Goal: Communication & Community: Participate in discussion

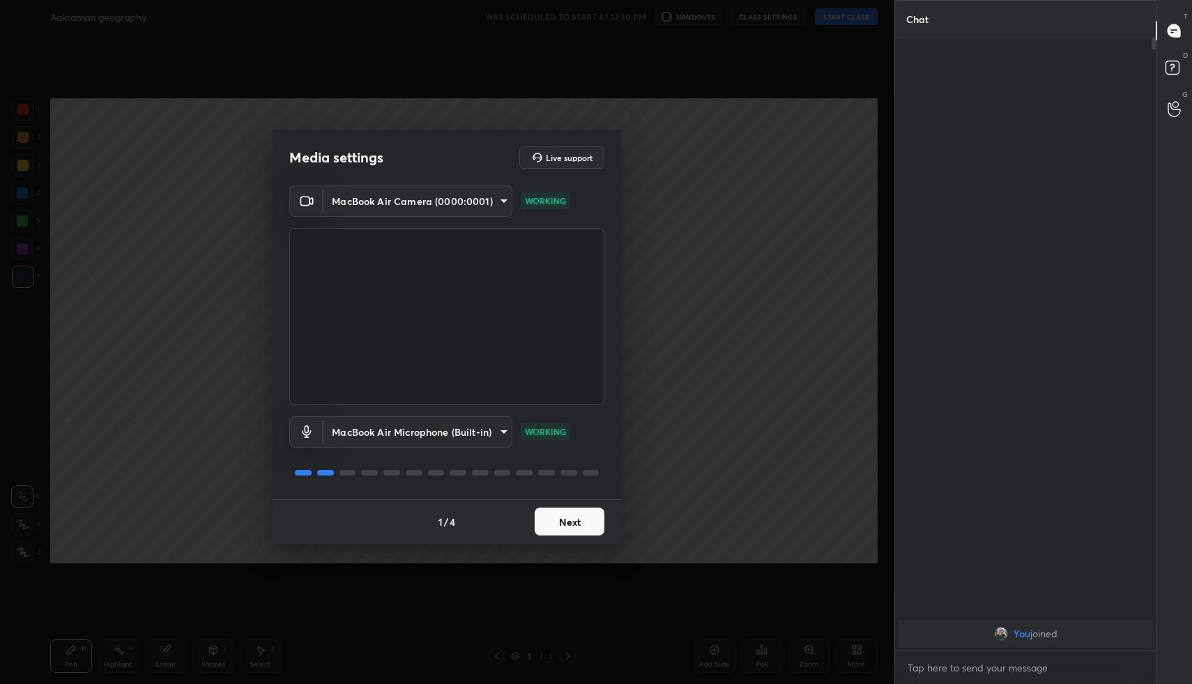
click at [566, 519] on button "Next" at bounding box center [570, 521] width 70 height 28
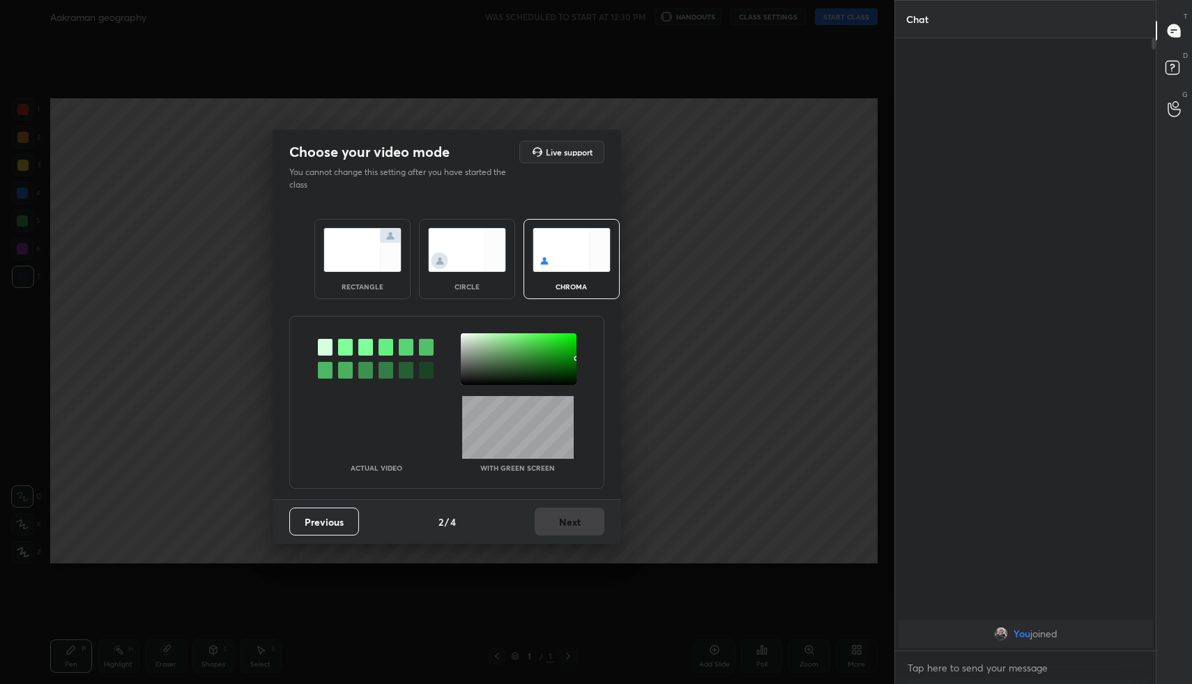
click at [367, 255] on img at bounding box center [362, 250] width 78 height 44
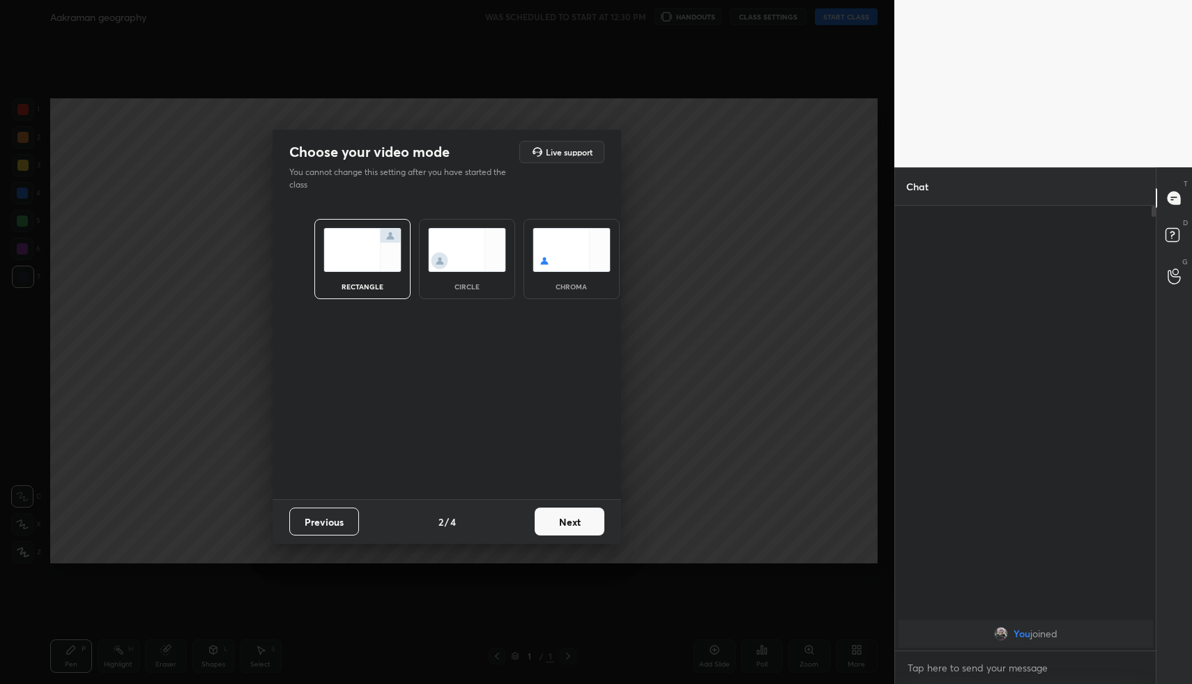
click at [565, 535] on div "Previous 2 / 4 Next" at bounding box center [447, 521] width 349 height 45
click at [574, 528] on button "Next" at bounding box center [570, 521] width 70 height 28
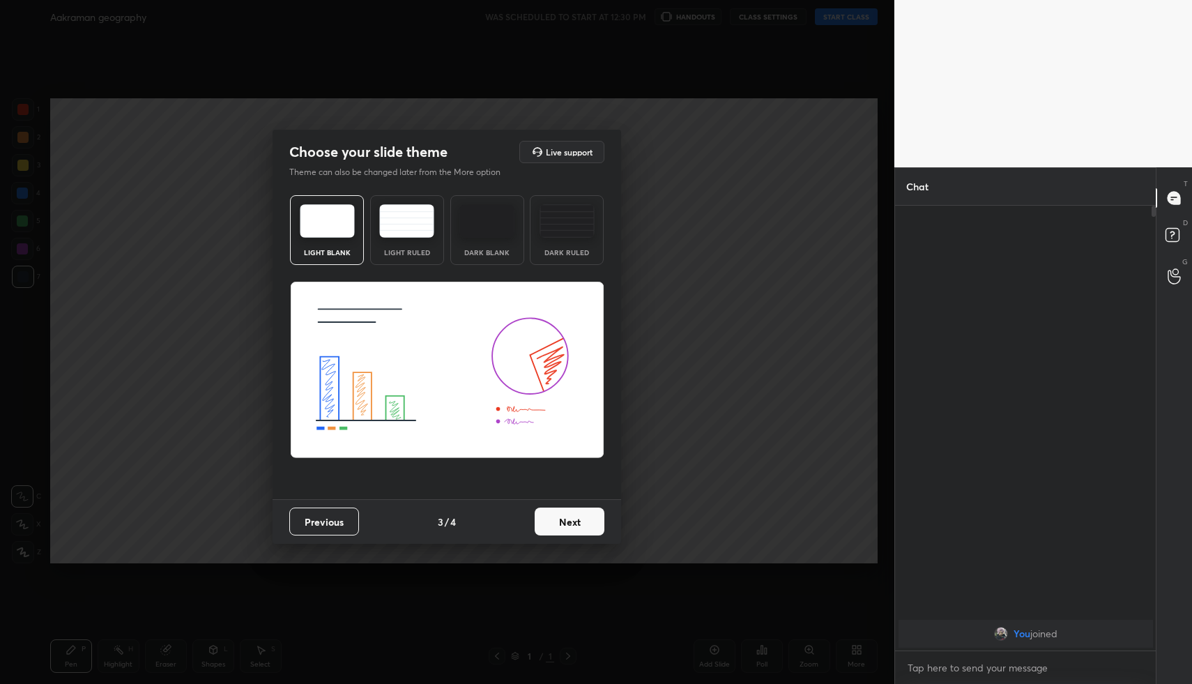
click at [574, 528] on button "Next" at bounding box center [570, 521] width 70 height 28
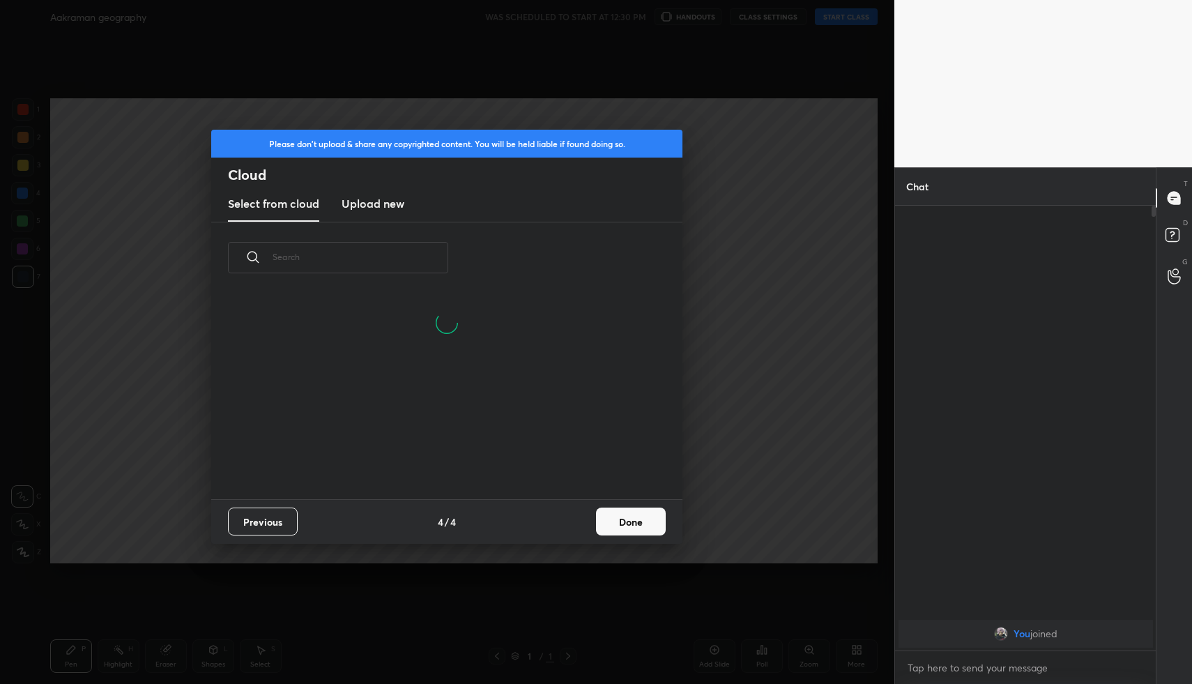
click at [611, 529] on button "Done" at bounding box center [631, 521] width 70 height 28
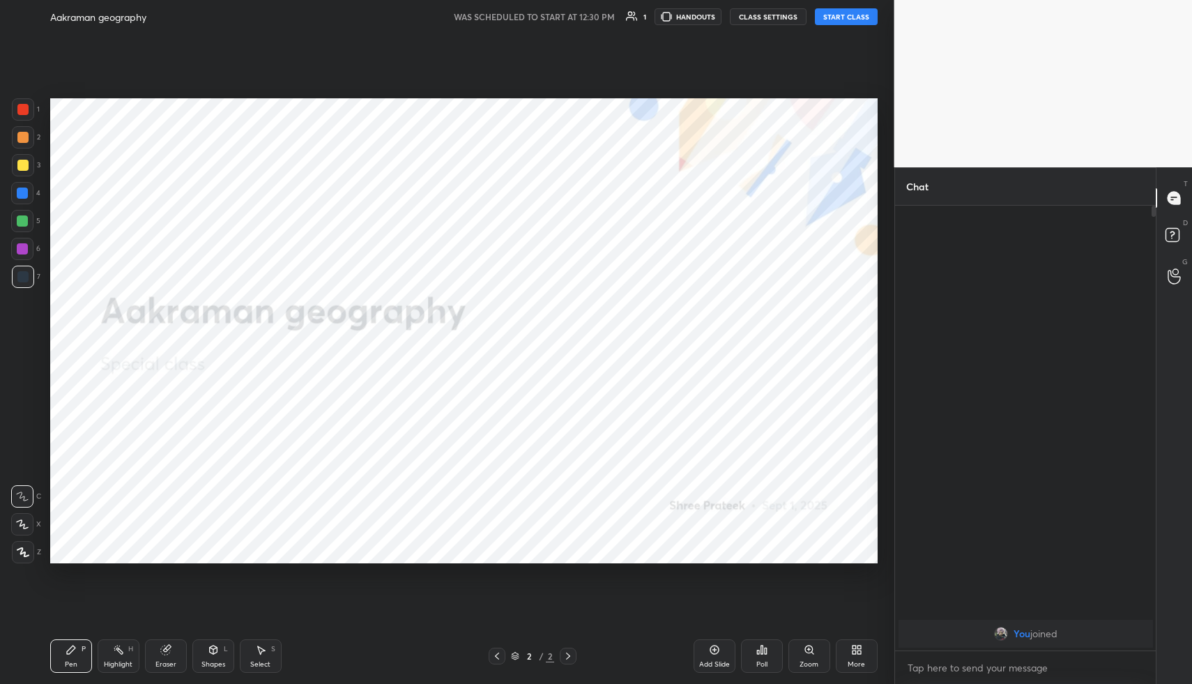
click at [850, 22] on button "START CLASS" at bounding box center [846, 16] width 63 height 17
click at [706, 15] on span "mute" at bounding box center [709, 17] width 20 height 10
click at [855, 657] on div "More" at bounding box center [857, 655] width 42 height 33
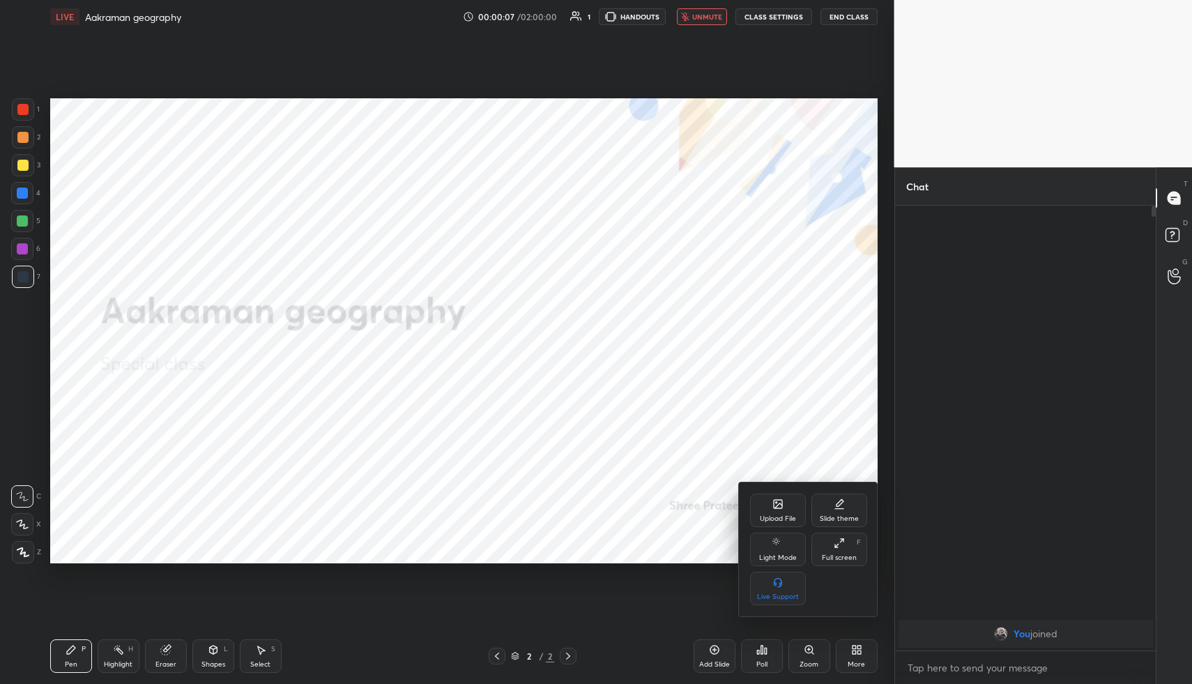
click at [777, 500] on icon at bounding box center [778, 504] width 8 height 8
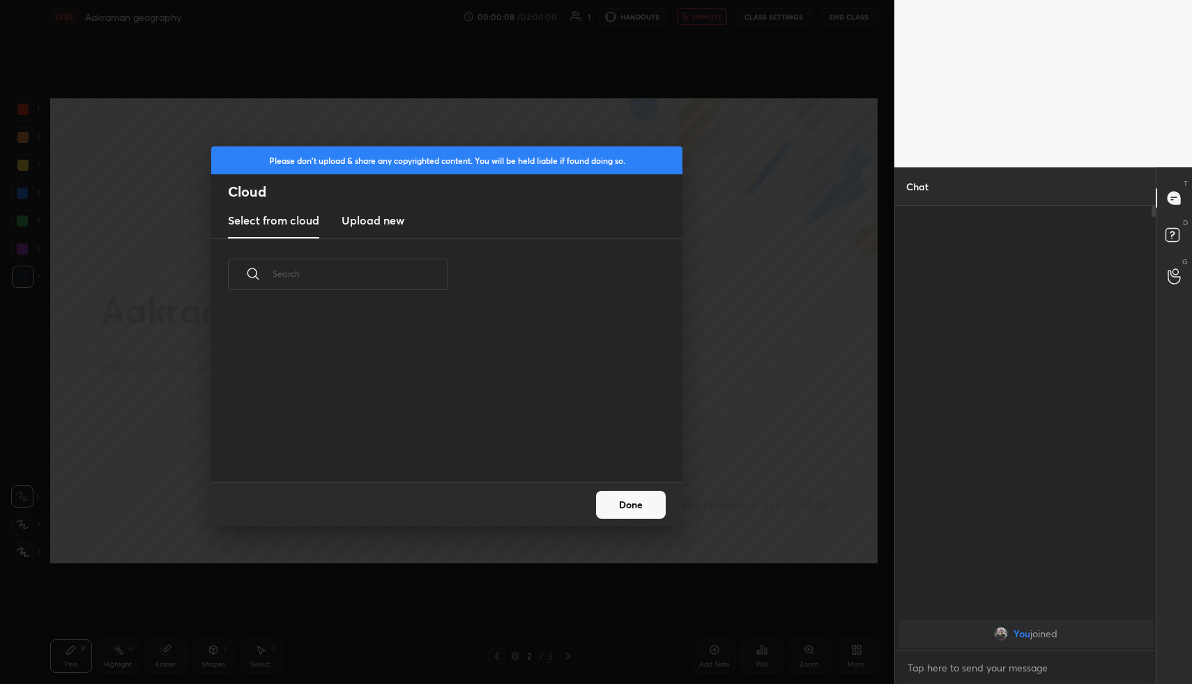
scroll to position [171, 448]
click at [380, 214] on h3 "Upload new" at bounding box center [373, 220] width 63 height 17
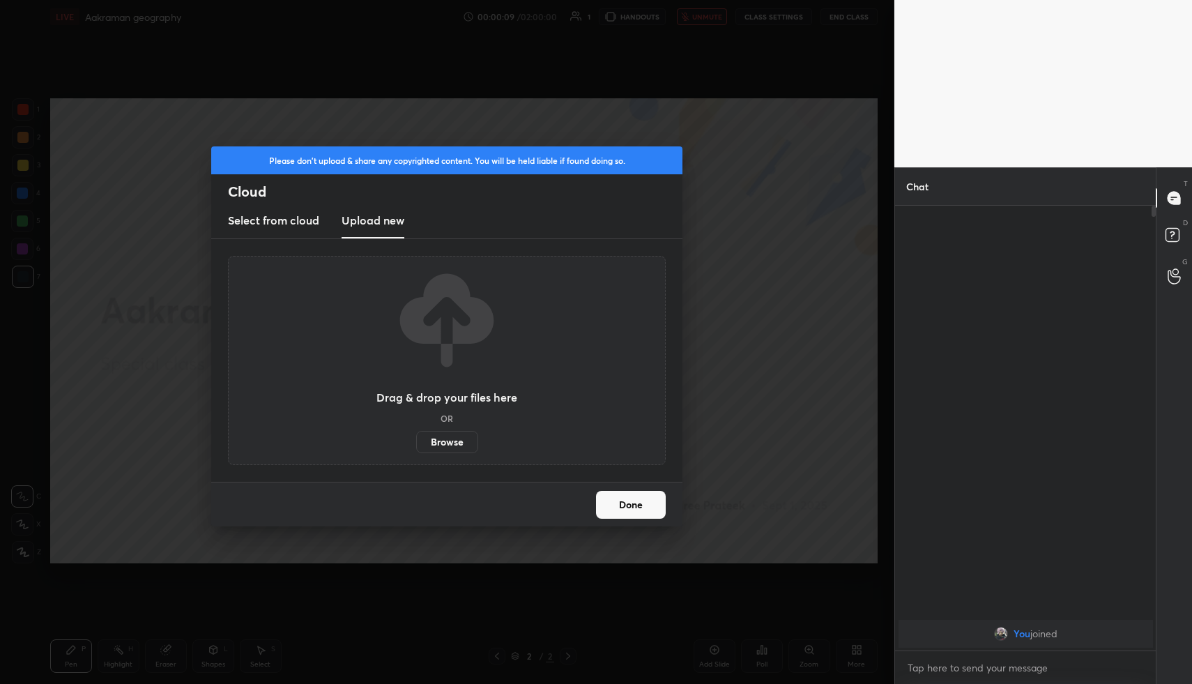
click at [447, 422] on div "Drag & drop your files here OR Browse" at bounding box center [446, 360] width 141 height 185
click at [450, 443] on label "Browse" at bounding box center [447, 442] width 62 height 22
click at [416, 443] on input "Browse" at bounding box center [416, 442] width 0 height 22
click at [634, 499] on button "Done" at bounding box center [631, 505] width 70 height 28
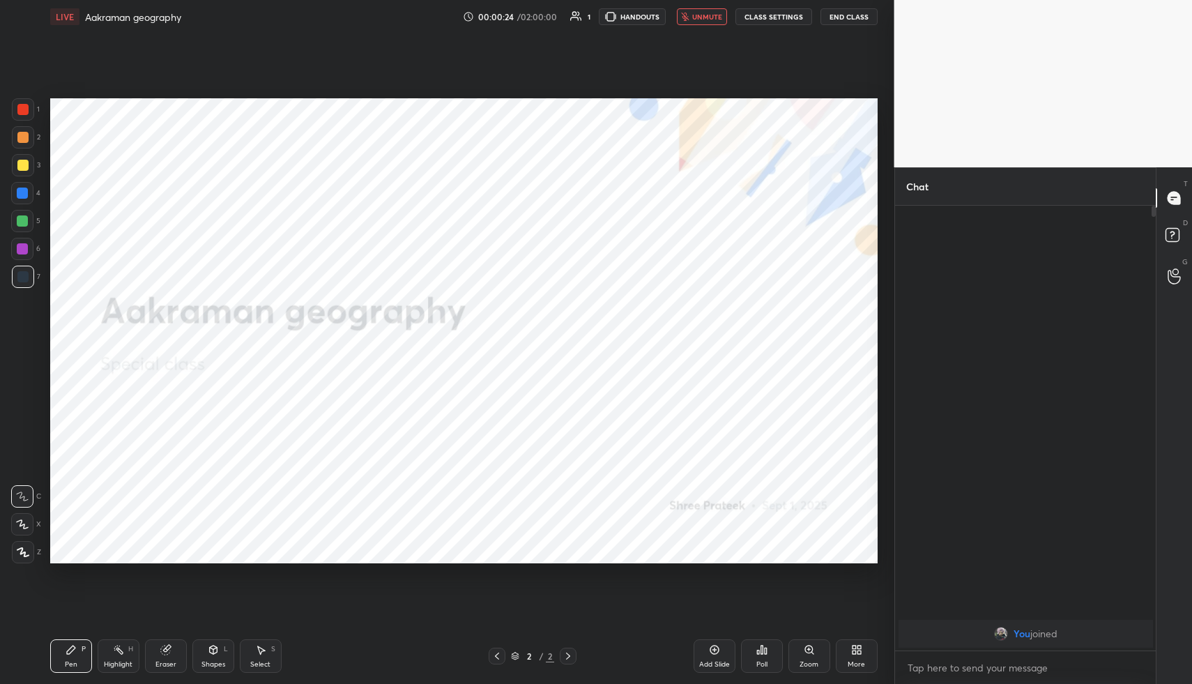
click at [868, 662] on div "More" at bounding box center [857, 655] width 42 height 33
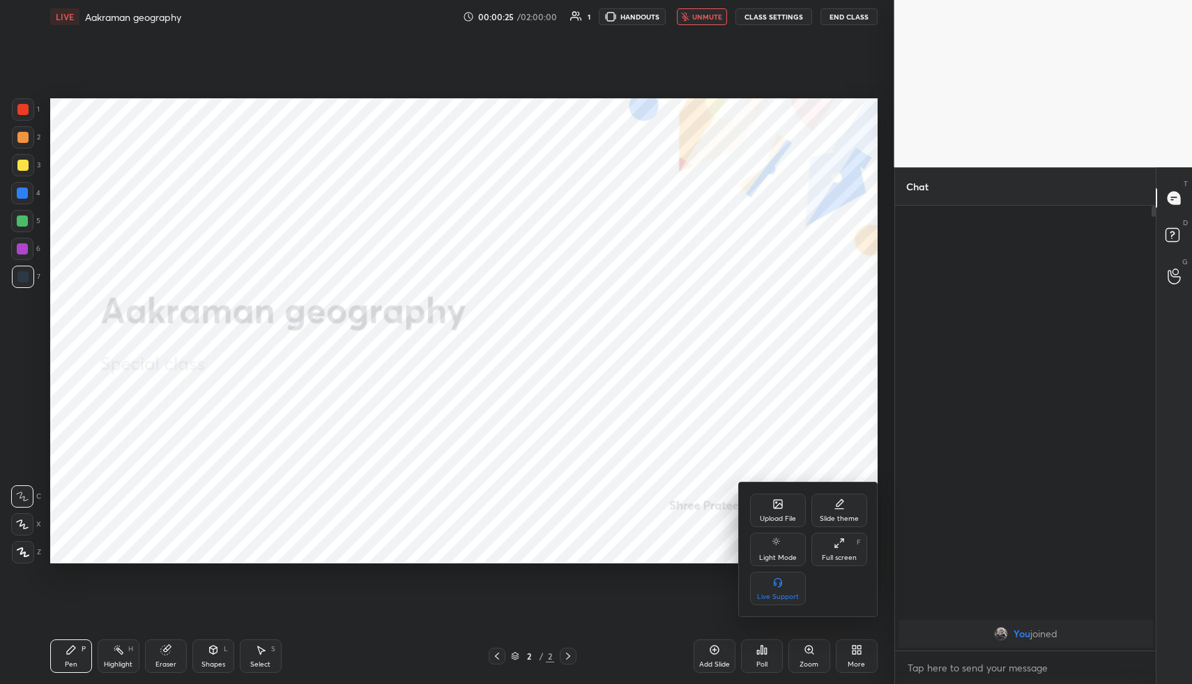
click at [766, 498] on div "Upload File" at bounding box center [778, 510] width 56 height 33
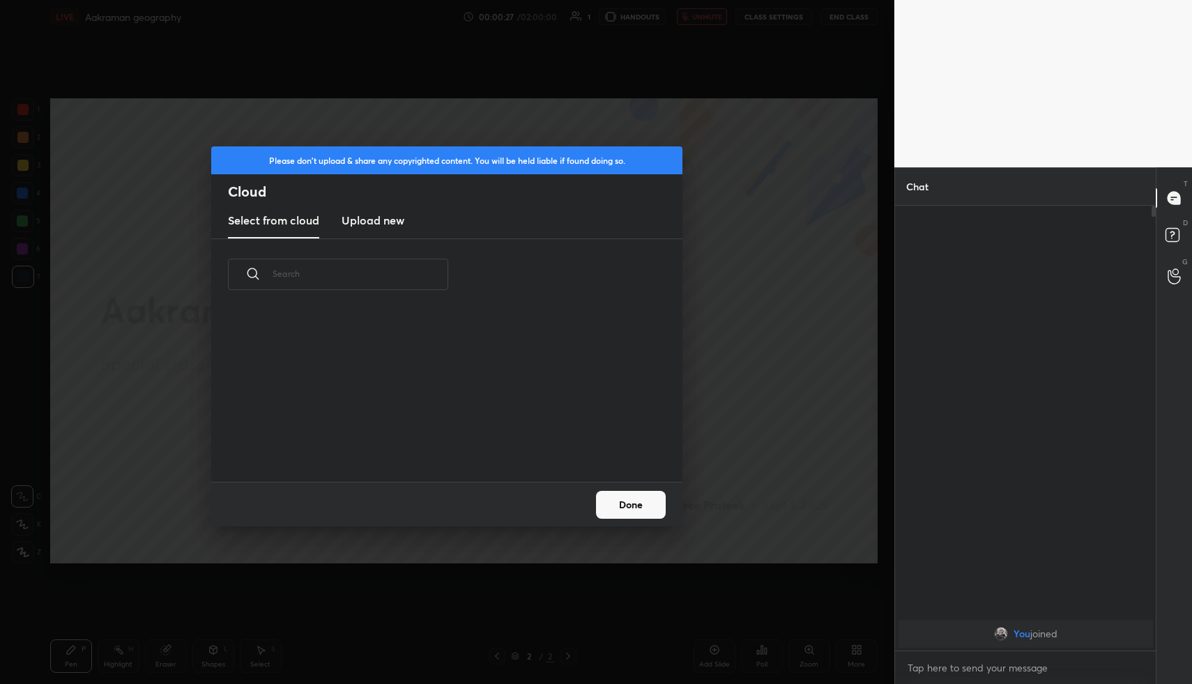
click at [376, 216] on h3 "Upload new" at bounding box center [373, 220] width 63 height 17
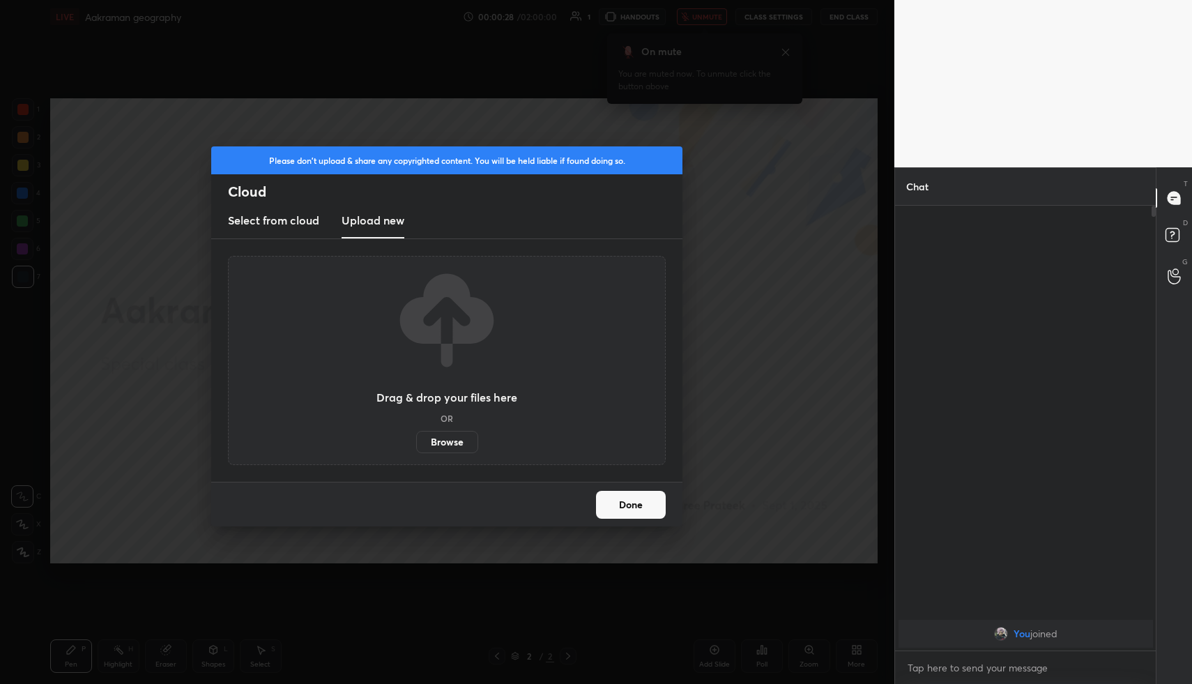
click at [458, 442] on label "Browse" at bounding box center [447, 442] width 62 height 22
click at [416, 442] on input "Browse" at bounding box center [416, 442] width 0 height 22
click at [435, 448] on label "Browse" at bounding box center [447, 442] width 62 height 22
click at [416, 448] on input "Browse" at bounding box center [416, 442] width 0 height 22
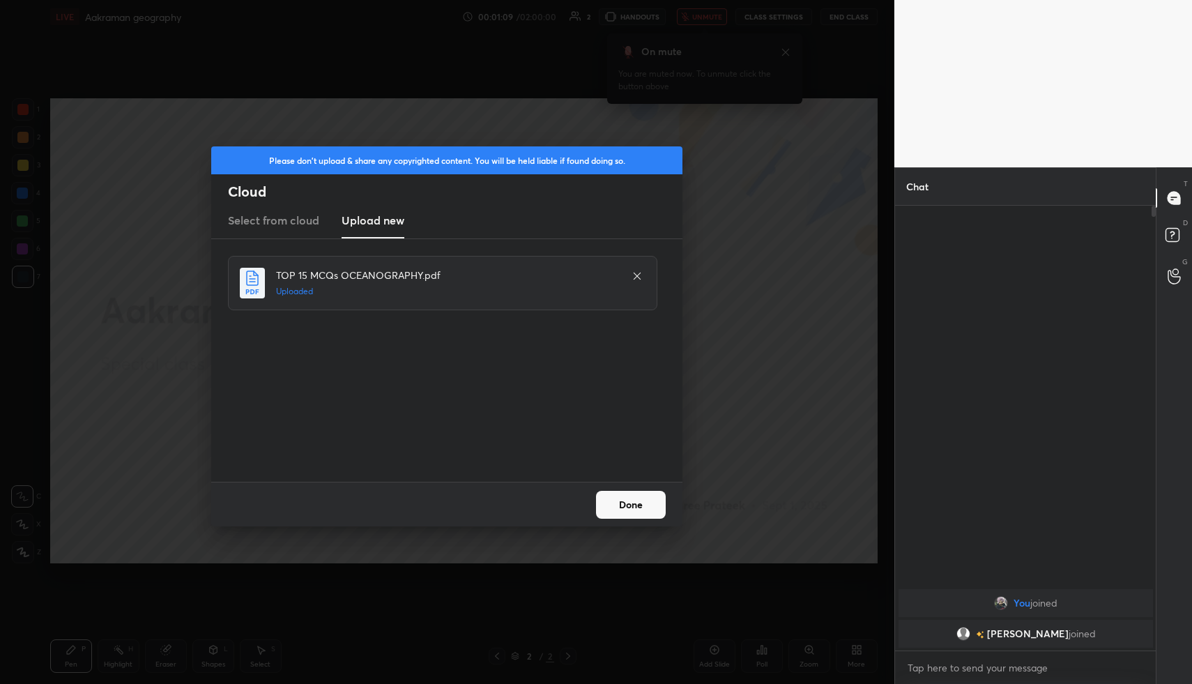
click at [640, 521] on div "Done" at bounding box center [446, 504] width 471 height 45
click at [635, 509] on button "Done" at bounding box center [631, 505] width 70 height 28
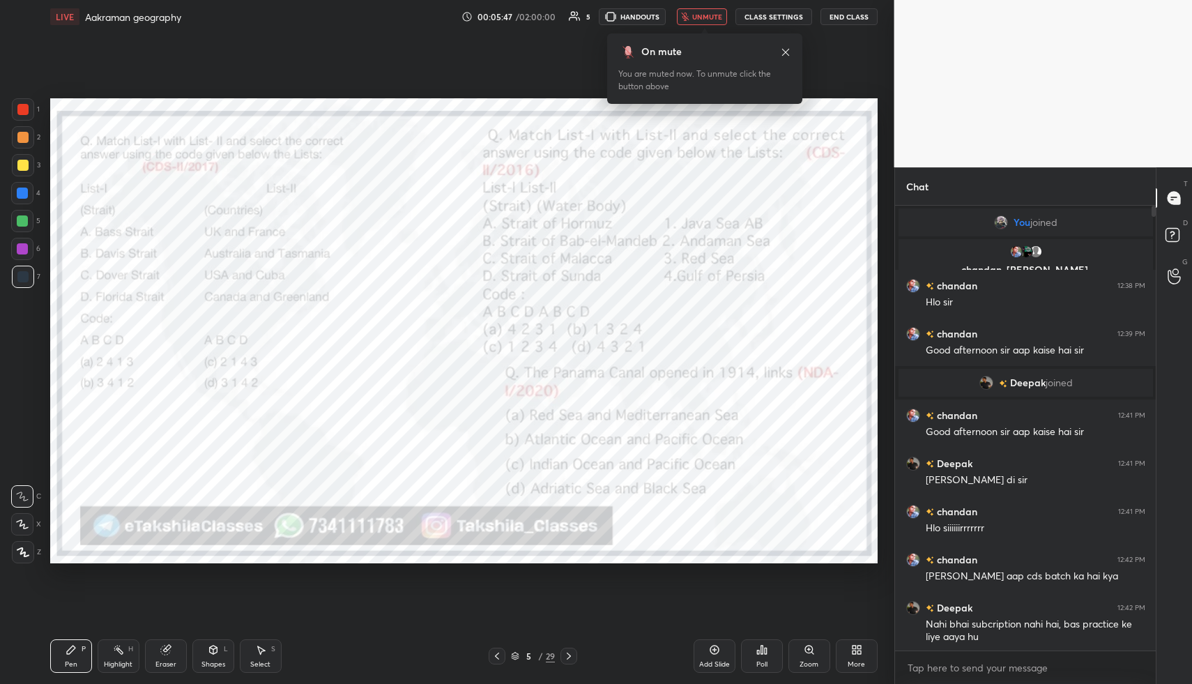
click at [766, 657] on div "Poll" at bounding box center [762, 655] width 42 height 33
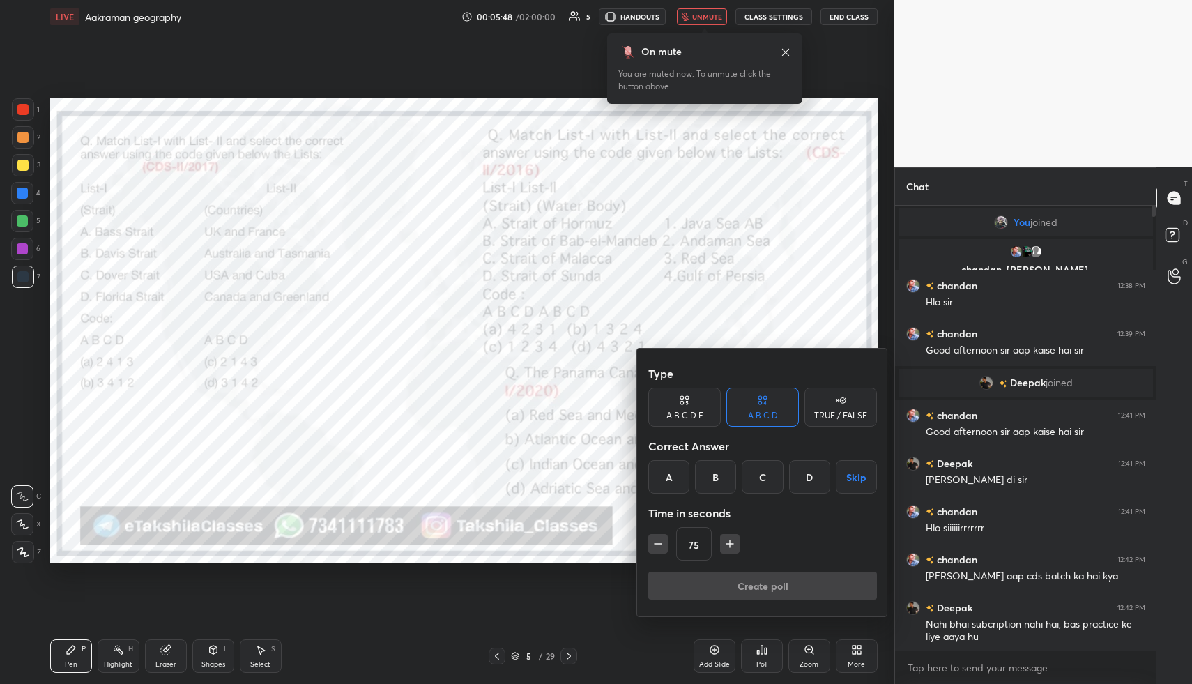
click at [802, 477] on div "D" at bounding box center [809, 476] width 41 height 33
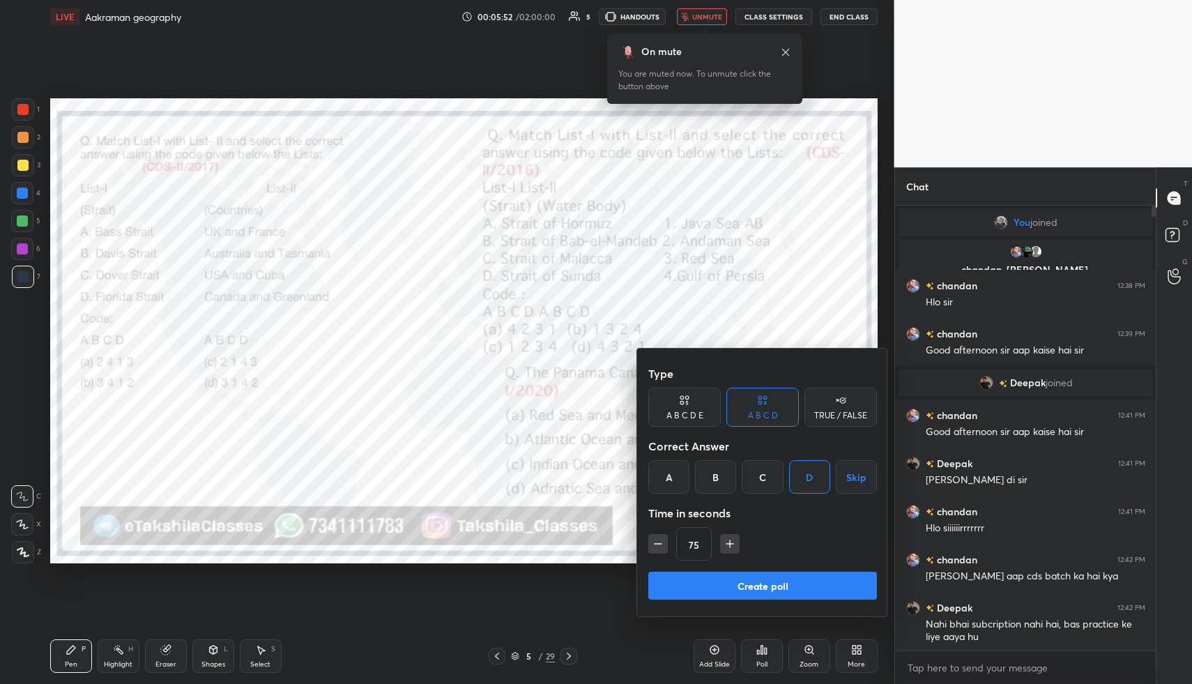
click at [711, 576] on button "Create poll" at bounding box center [762, 586] width 229 height 28
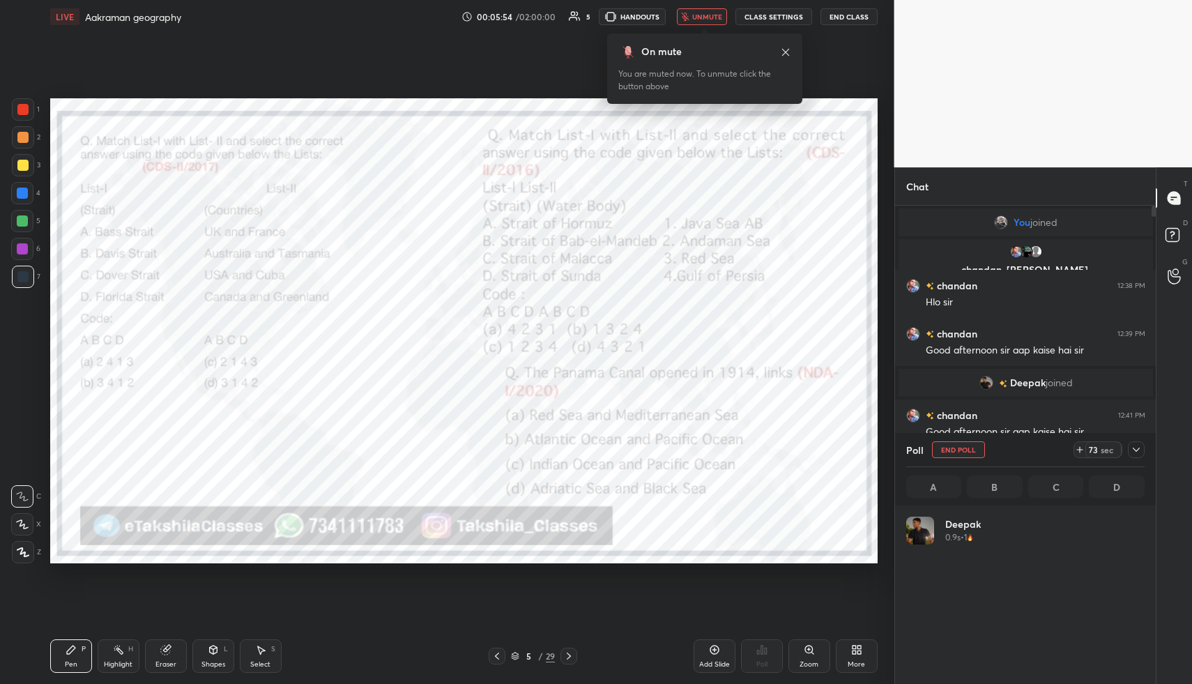
scroll to position [163, 234]
click at [689, 20] on icon "button" at bounding box center [685, 17] width 8 height 8
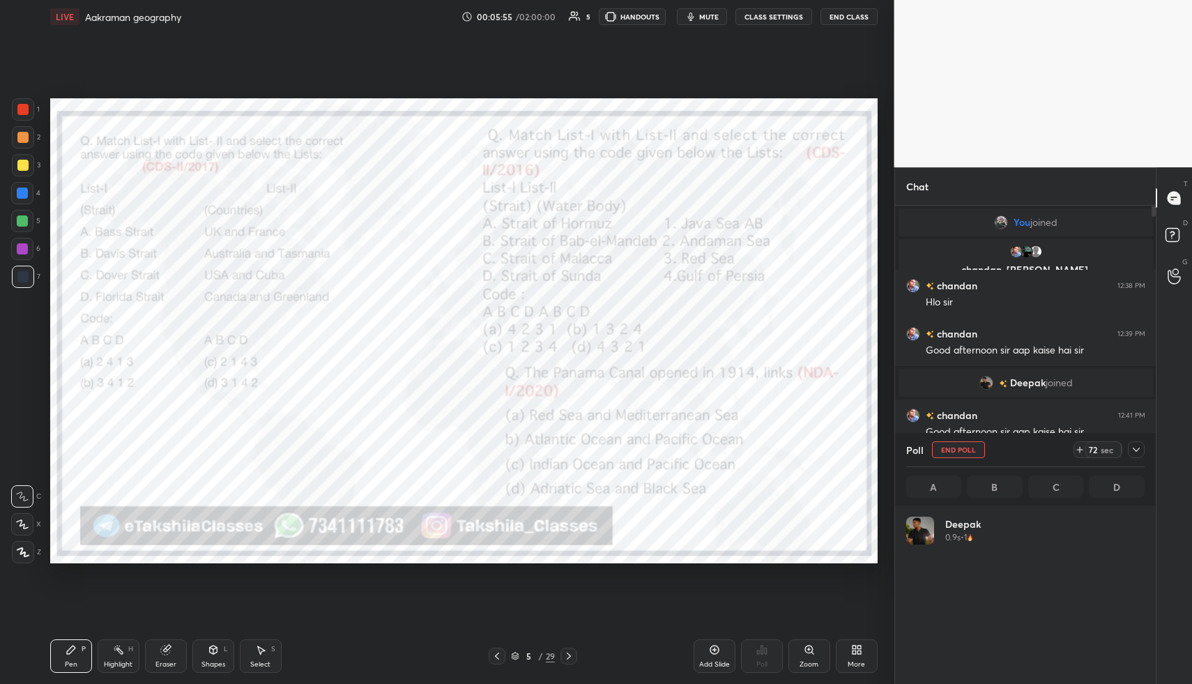
click at [691, 20] on icon "button" at bounding box center [690, 16] width 11 height 11
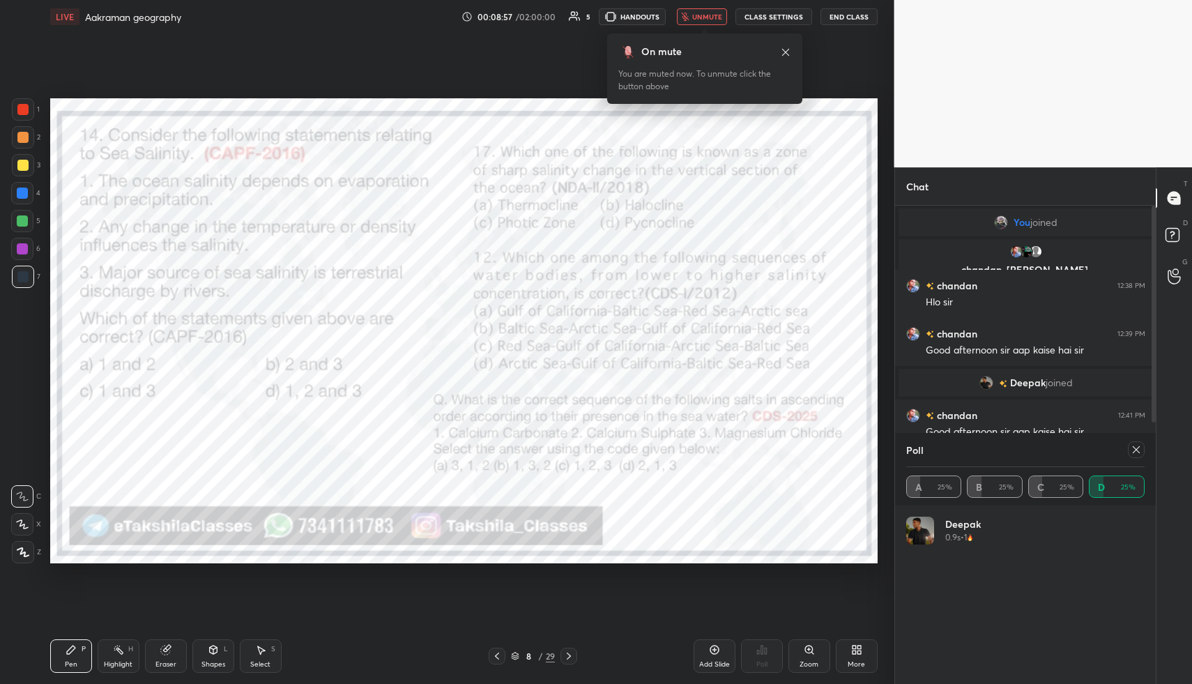
click at [1142, 445] on div at bounding box center [1136, 449] width 17 height 17
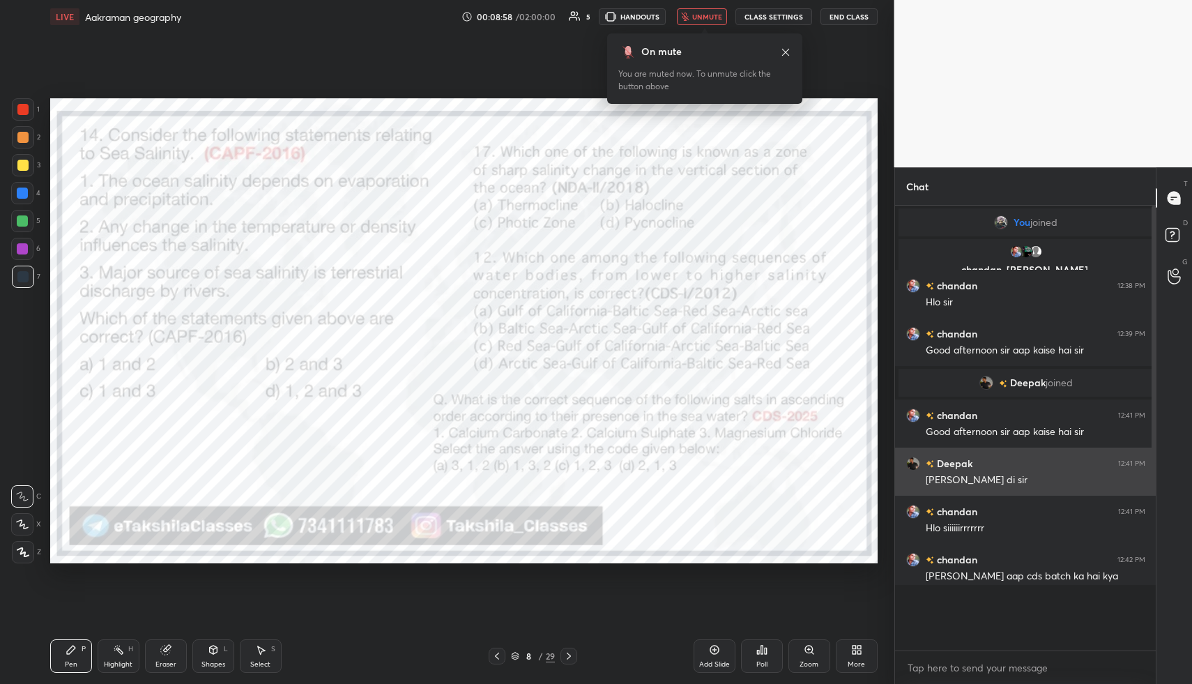
scroll to position [5, 5]
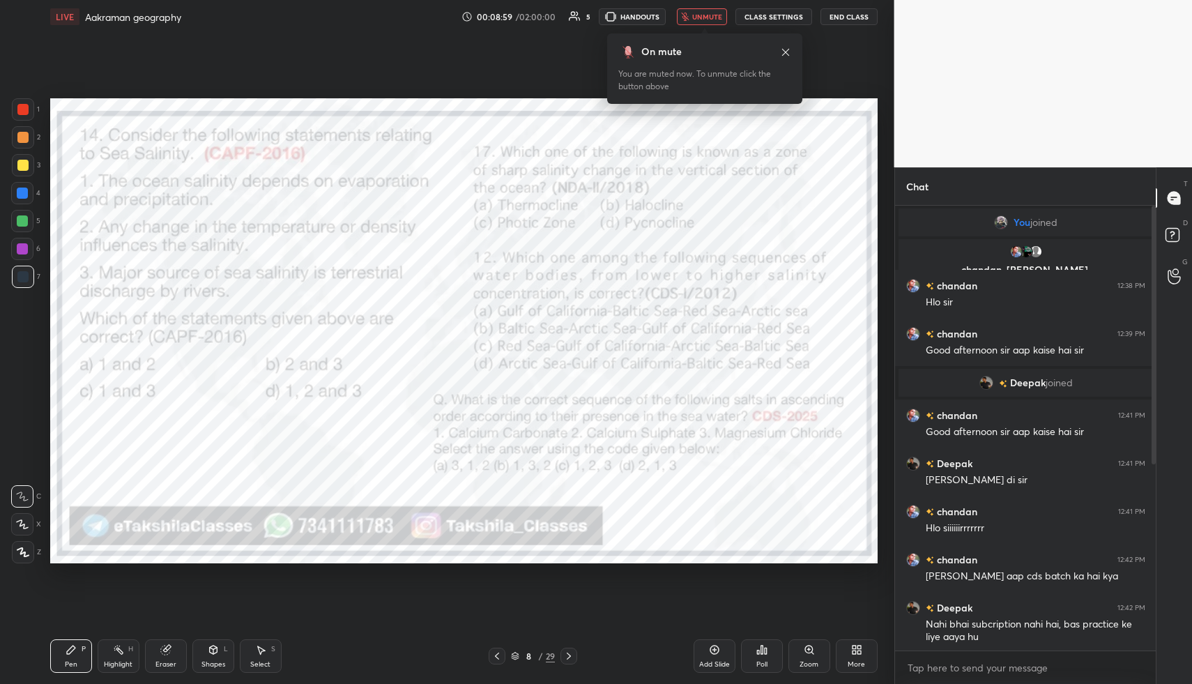
click at [763, 657] on div "Poll" at bounding box center [762, 655] width 42 height 33
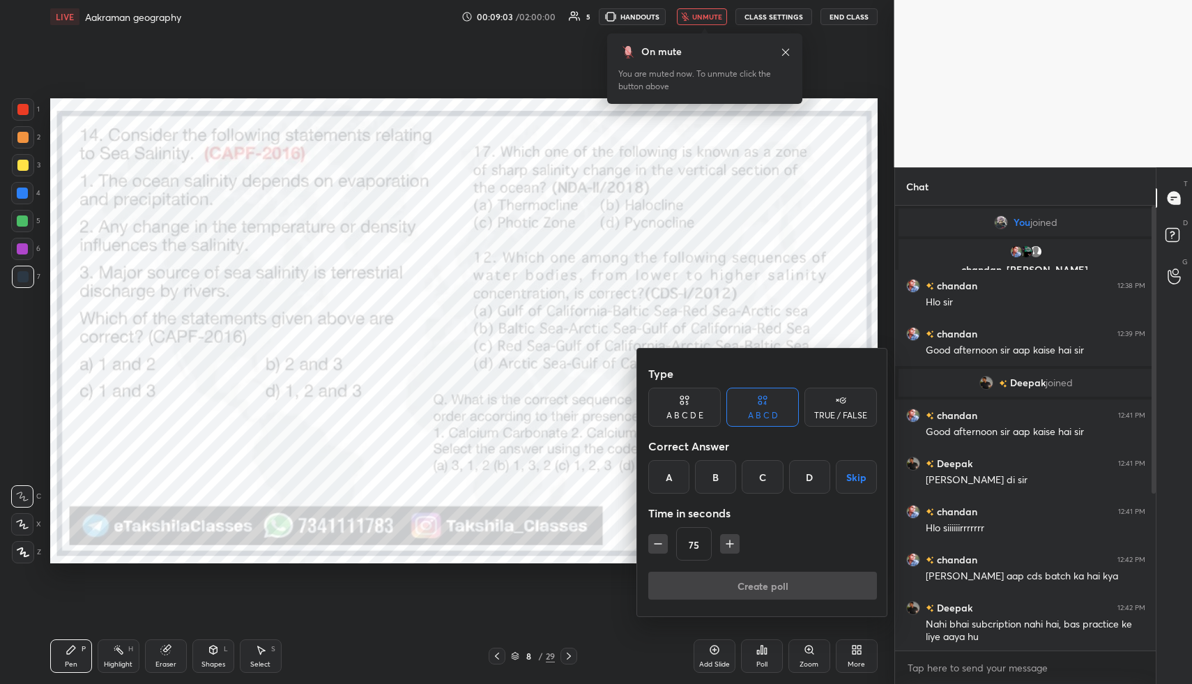
click at [855, 471] on button "Skip" at bounding box center [856, 476] width 41 height 33
click at [747, 579] on button "Create poll" at bounding box center [762, 586] width 229 height 28
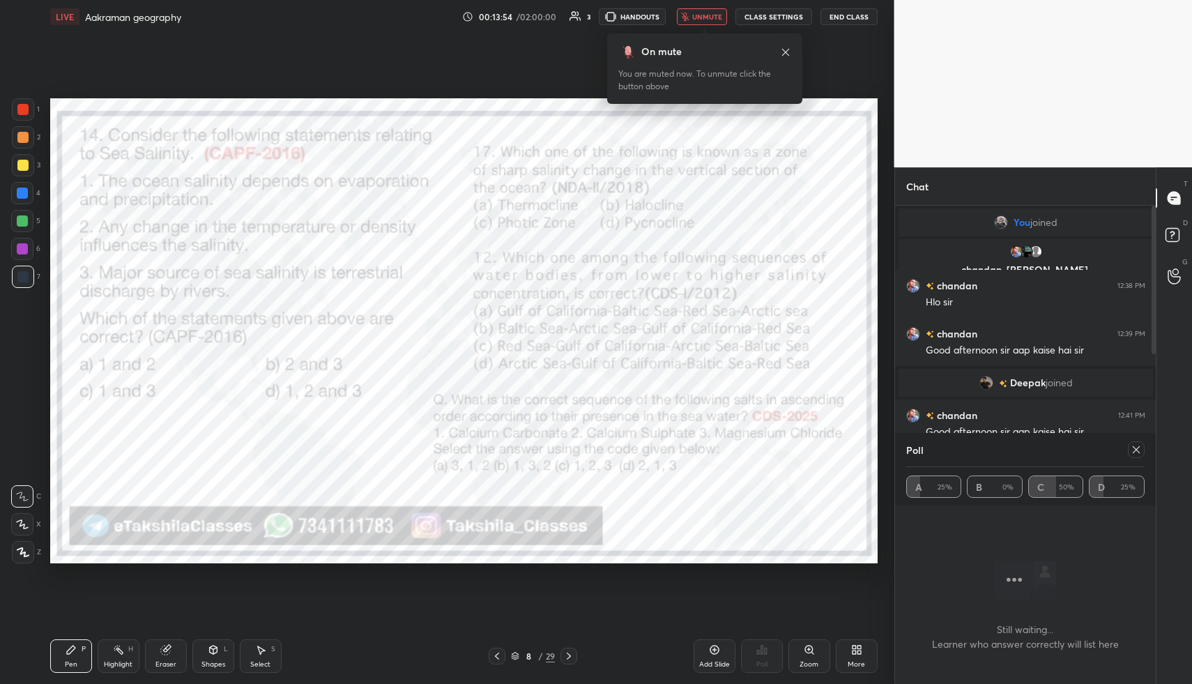
scroll to position [367, 257]
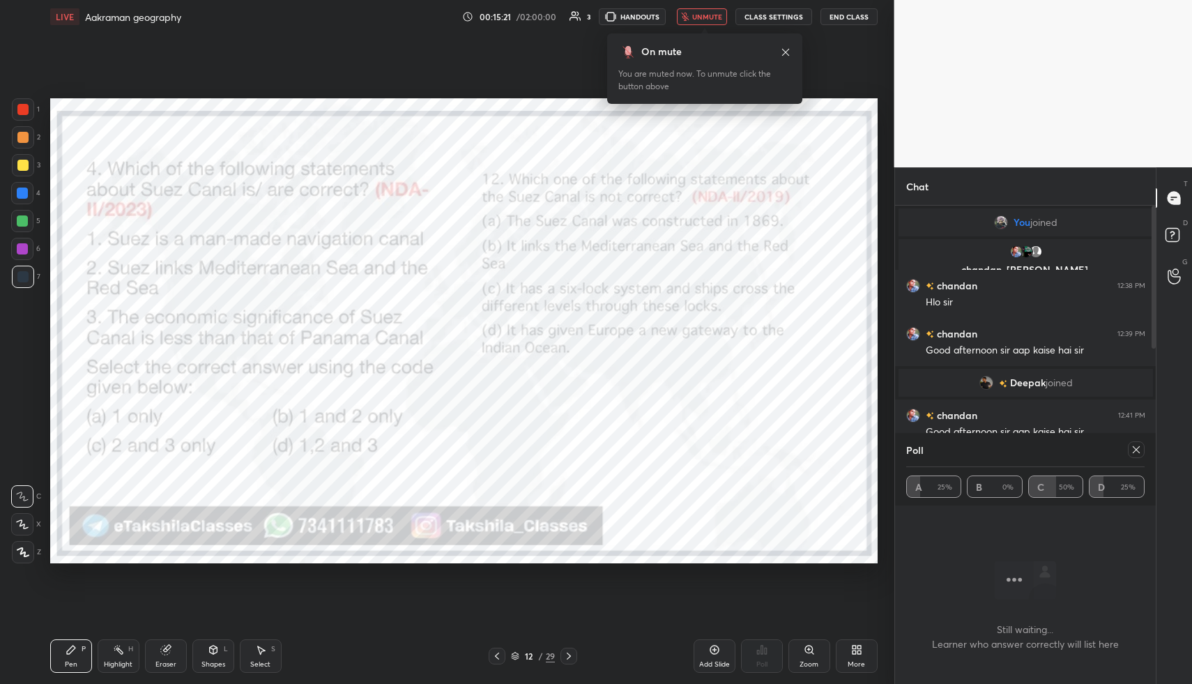
click at [1133, 445] on icon at bounding box center [1136, 449] width 11 height 11
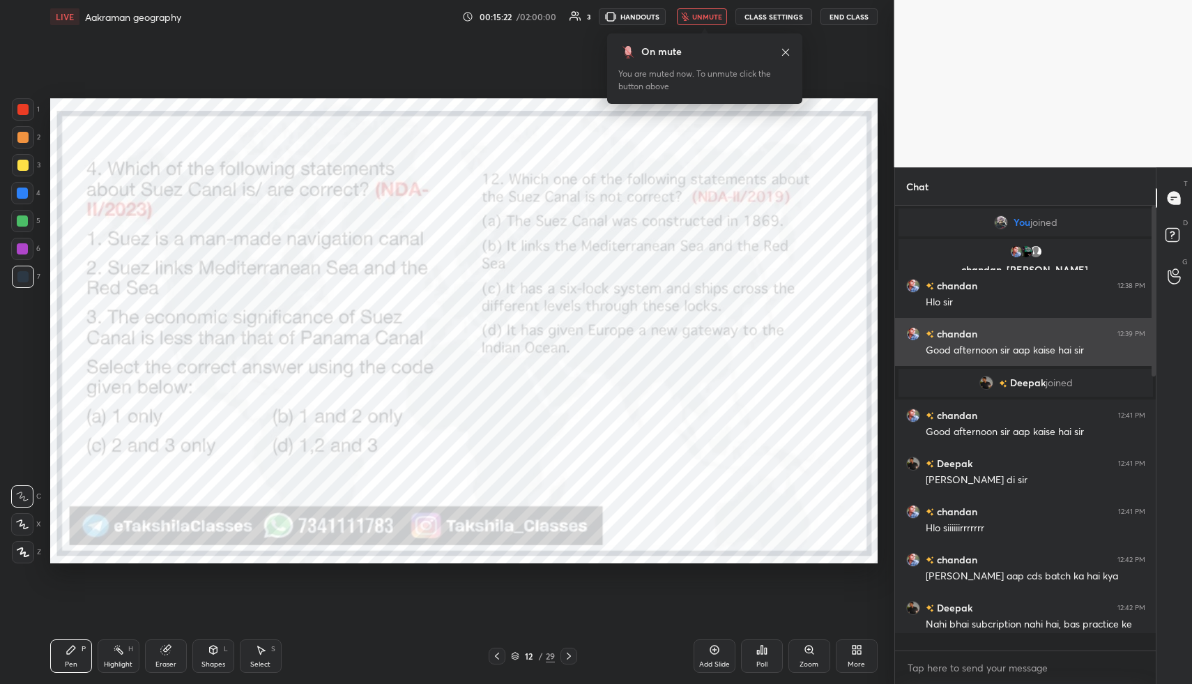
scroll to position [473, 257]
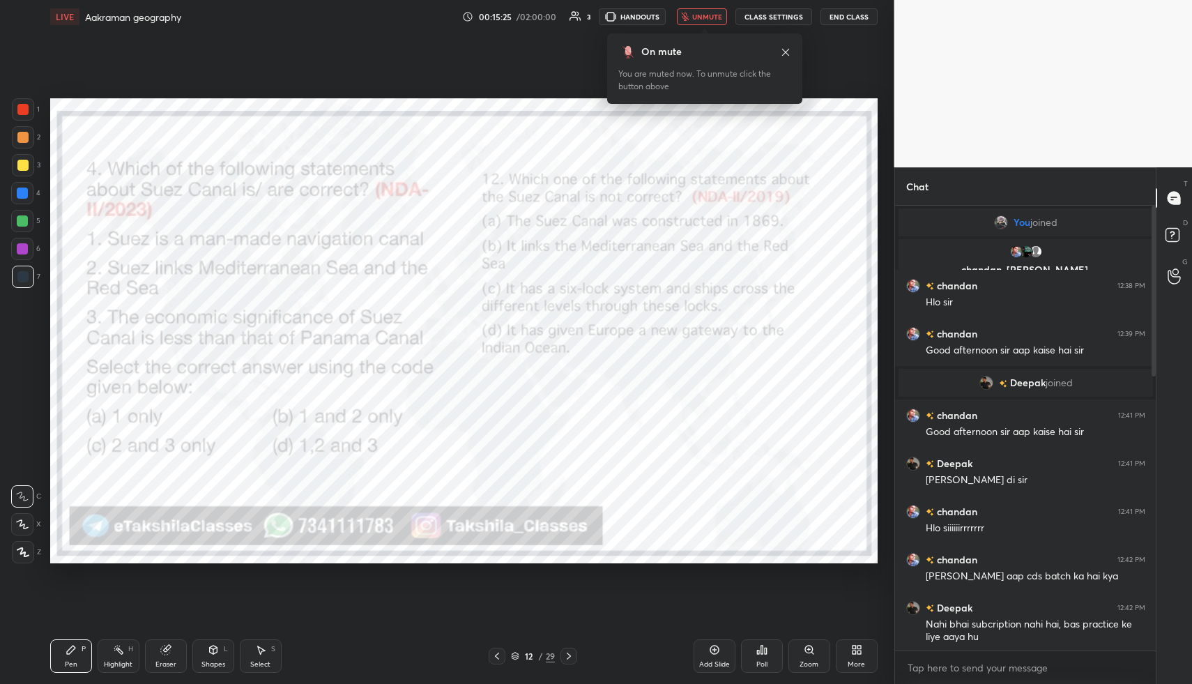
click at [758, 645] on icon at bounding box center [761, 649] width 11 height 11
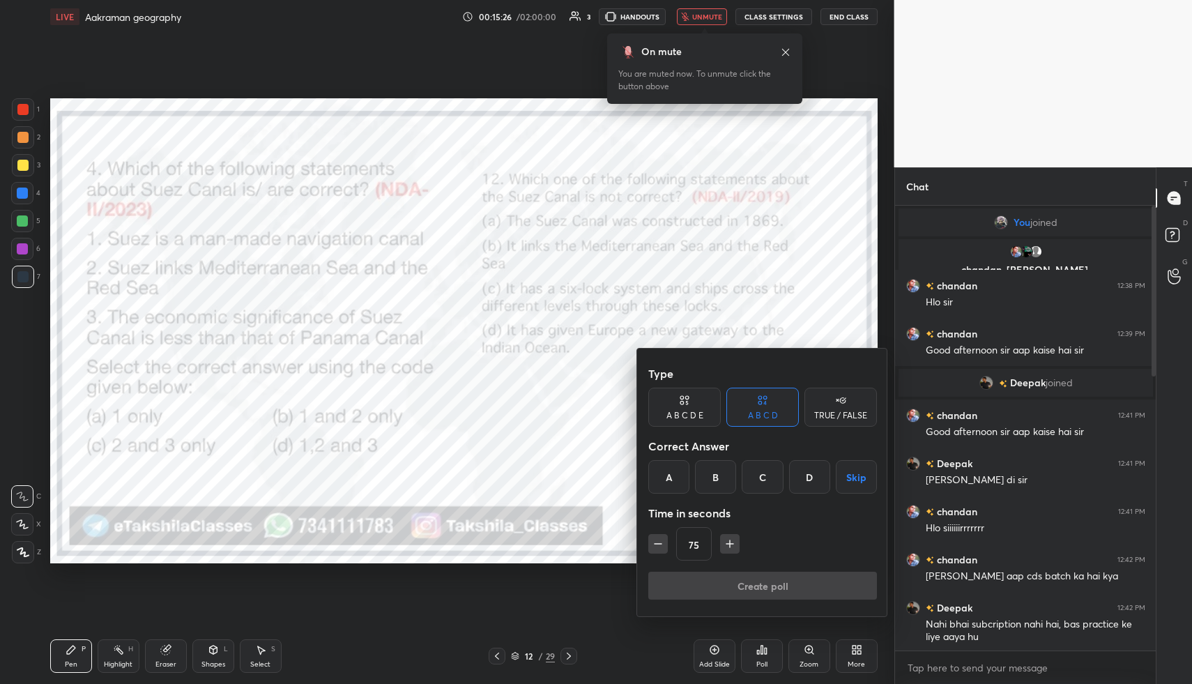
click at [763, 472] on div "C" at bounding box center [762, 476] width 41 height 33
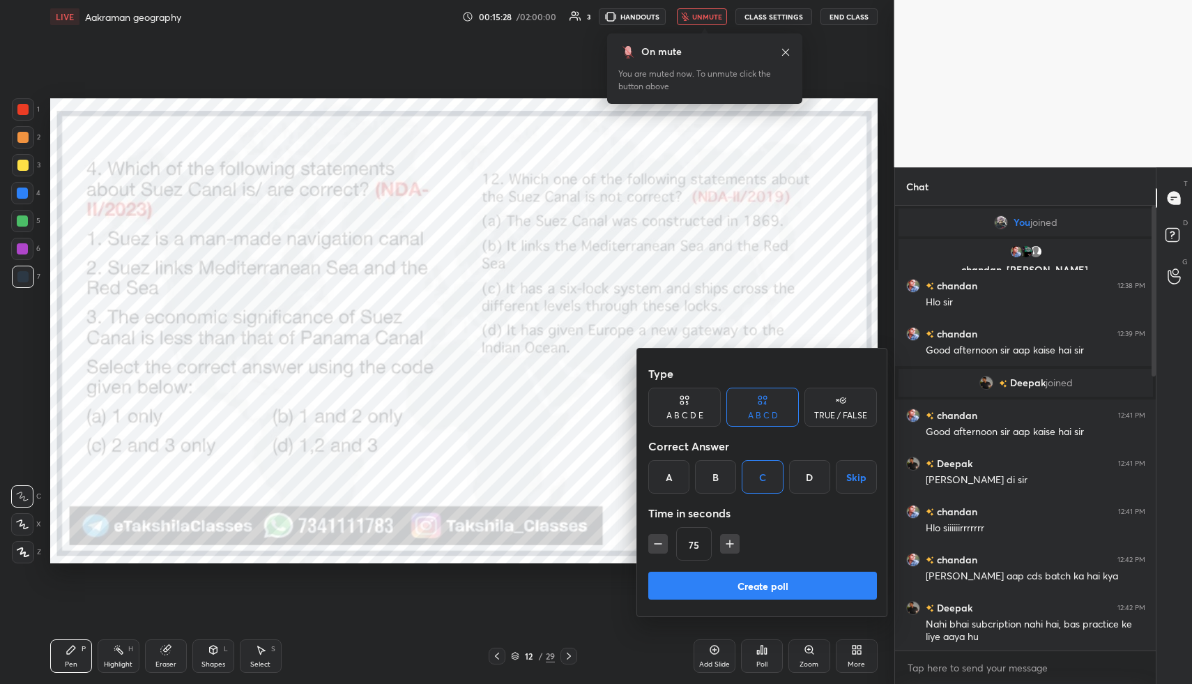
click at [731, 590] on button "Create poll" at bounding box center [762, 586] width 229 height 28
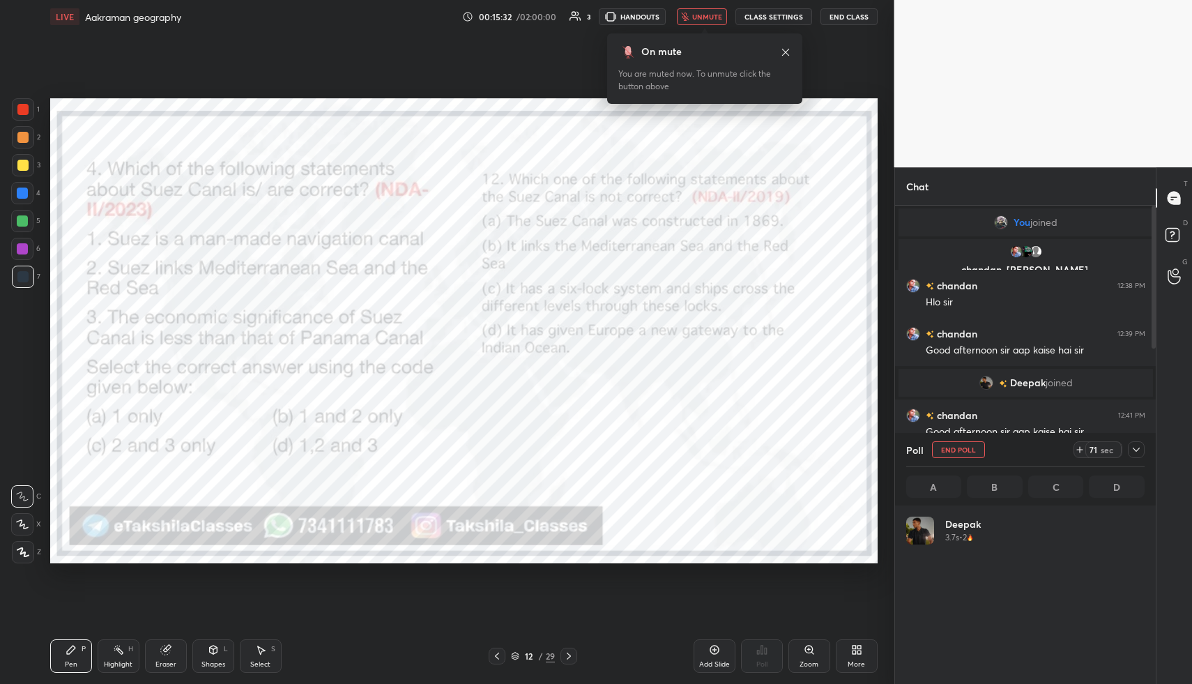
scroll to position [163, 234]
click at [1135, 447] on icon at bounding box center [1136, 449] width 11 height 11
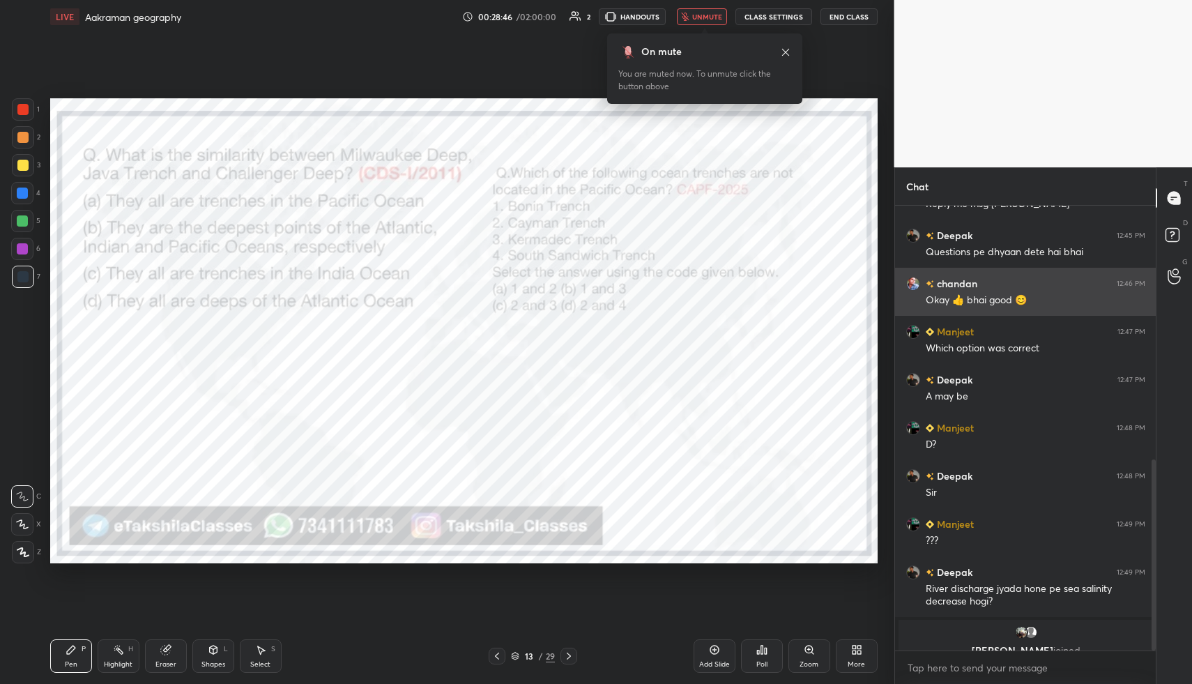
scroll to position [609, 0]
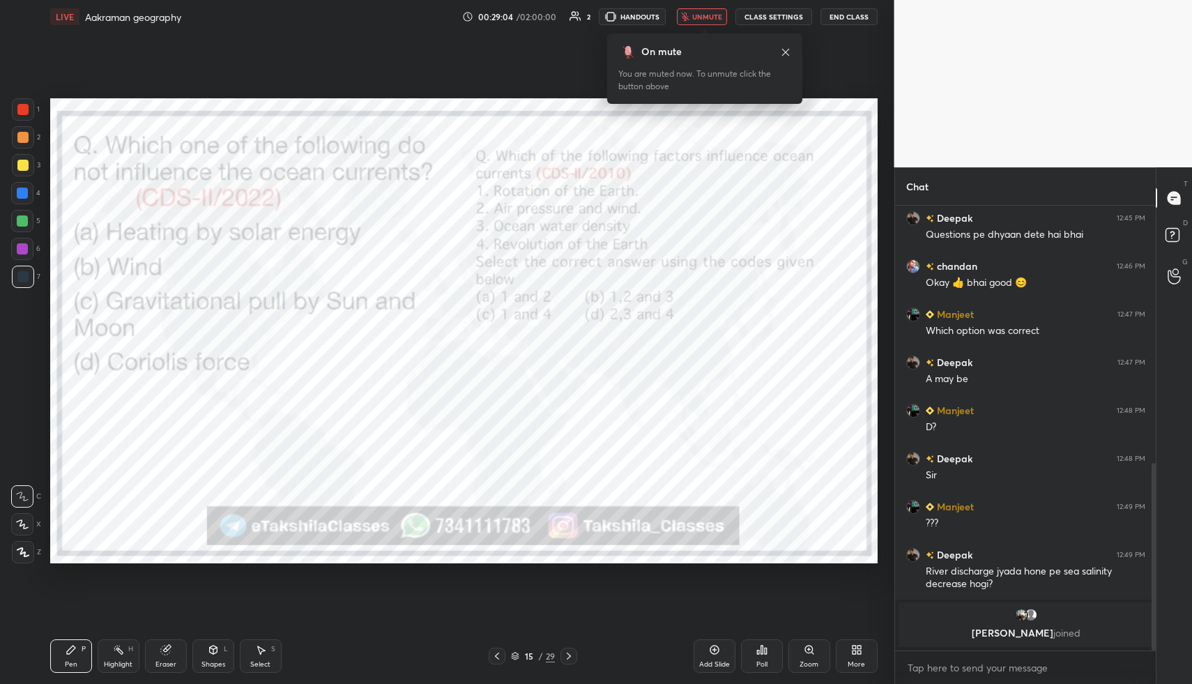
click at [771, 659] on div "Poll" at bounding box center [762, 655] width 42 height 33
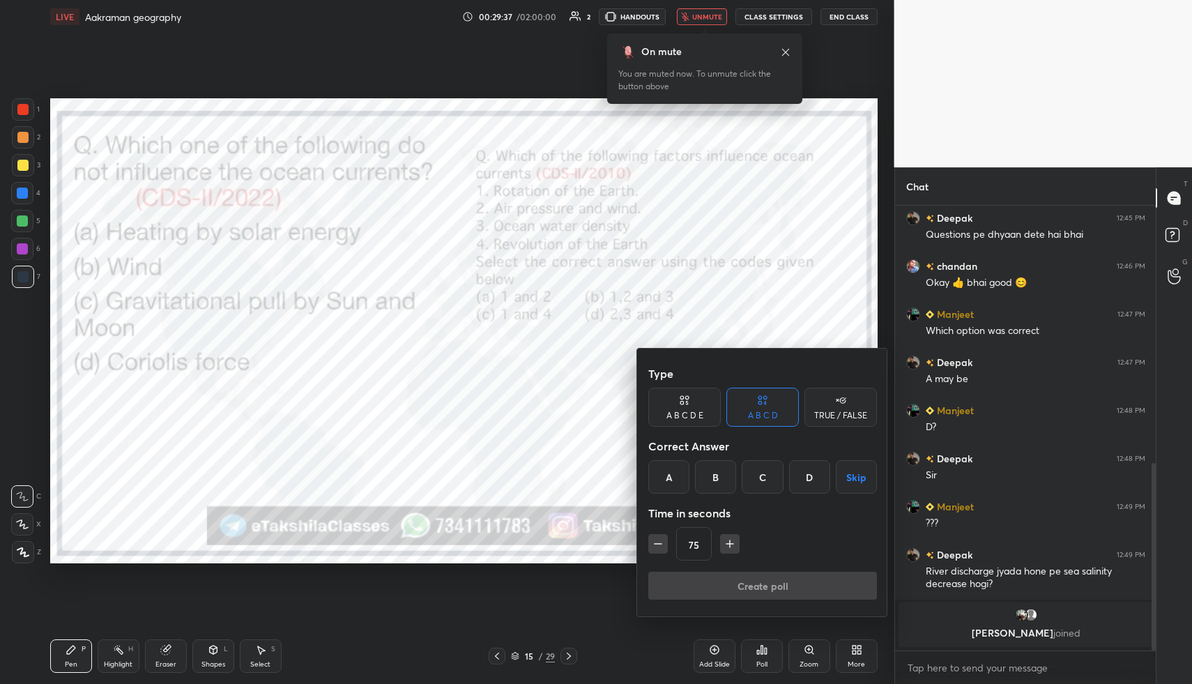
click at [765, 468] on div "C" at bounding box center [762, 476] width 41 height 33
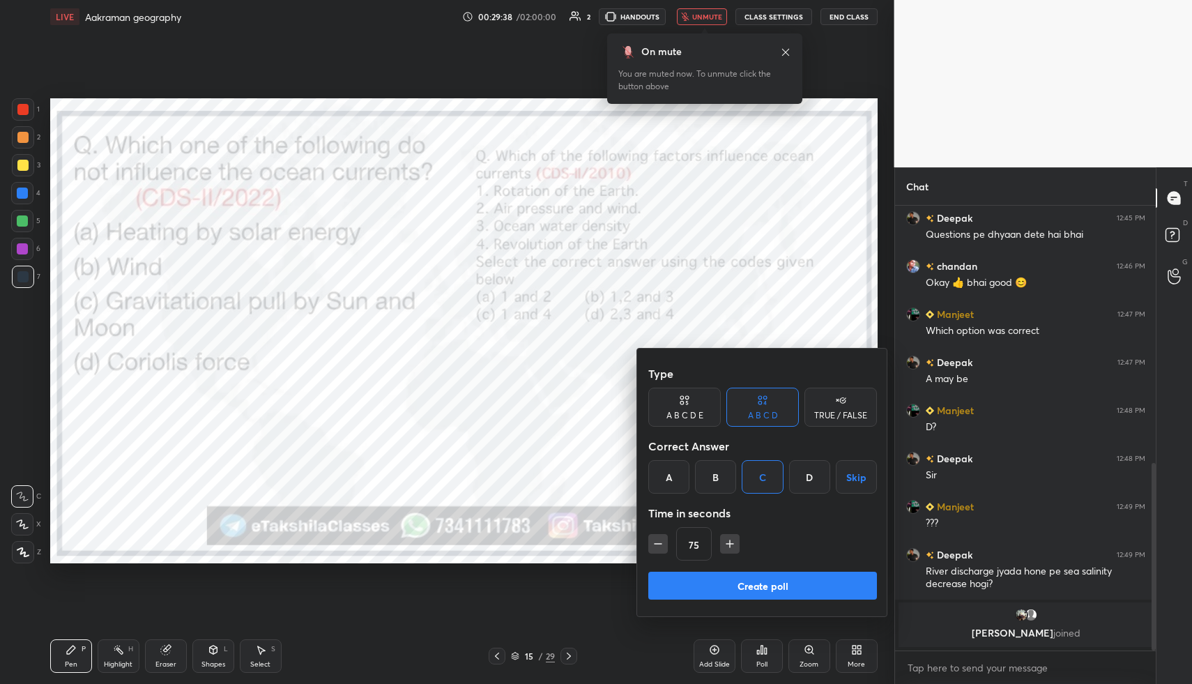
click at [704, 588] on button "Create poll" at bounding box center [762, 586] width 229 height 28
type textarea "x"
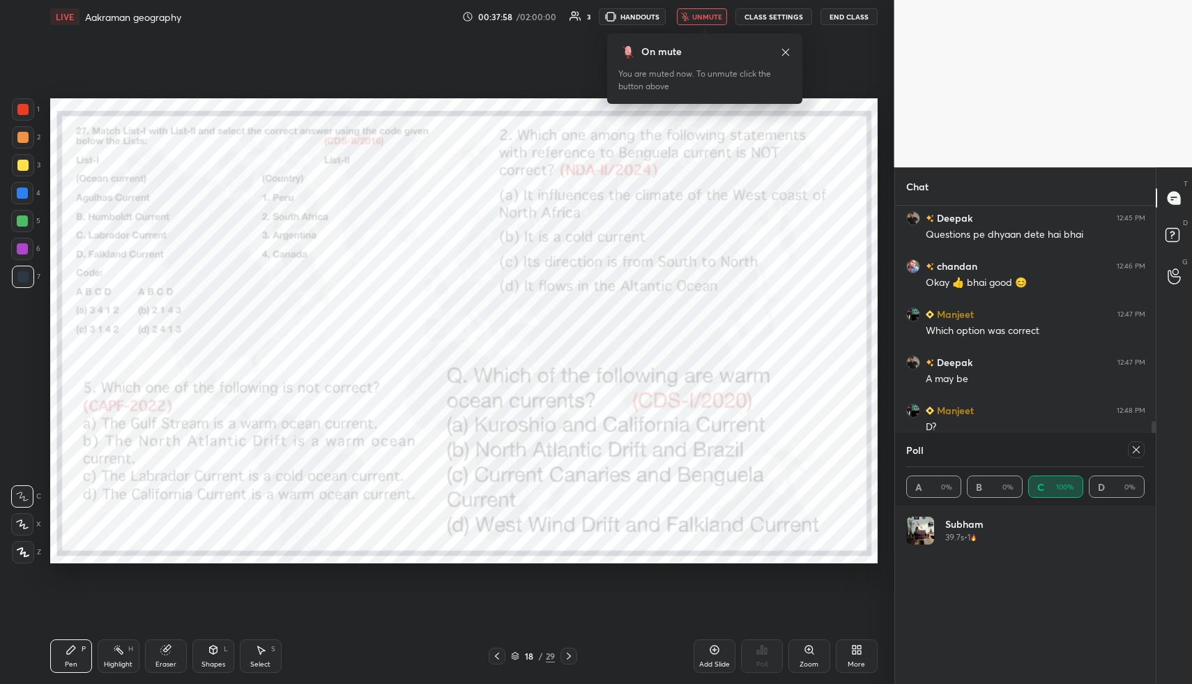
scroll to position [691, 0]
